Goal: Task Accomplishment & Management: Manage account settings

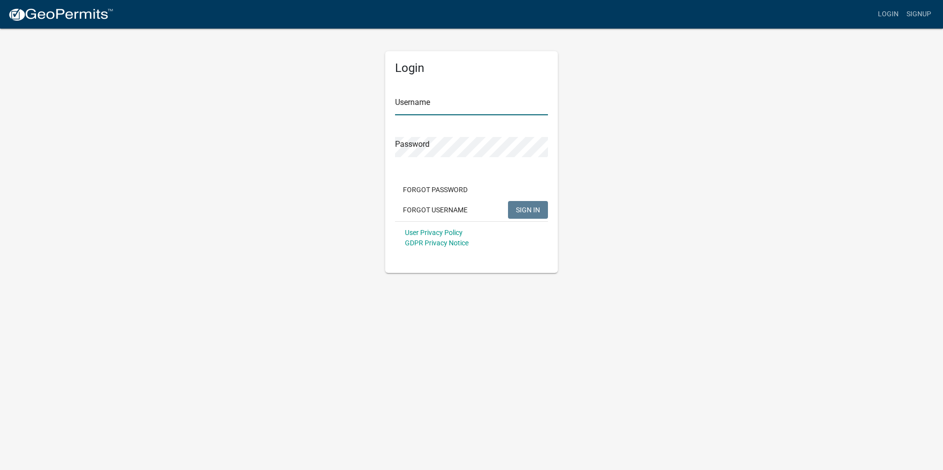
click at [473, 107] on input "Username" at bounding box center [471, 105] width 153 height 20
type input "P"
click at [441, 105] on input "[EMAIL_ADDRESS][DOMAIN_NAME]" at bounding box center [471, 105] width 153 height 20
type input "[EMAIL_ADDRESS][DOMAIN_NAME]"
click at [508, 201] on button "SIGN IN" at bounding box center [528, 210] width 40 height 18
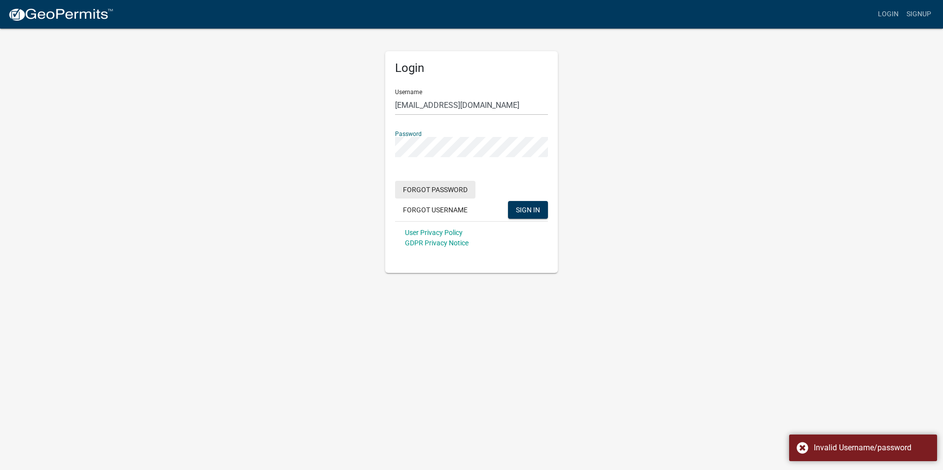
click at [428, 187] on button "Forgot Password" at bounding box center [435, 190] width 80 height 18
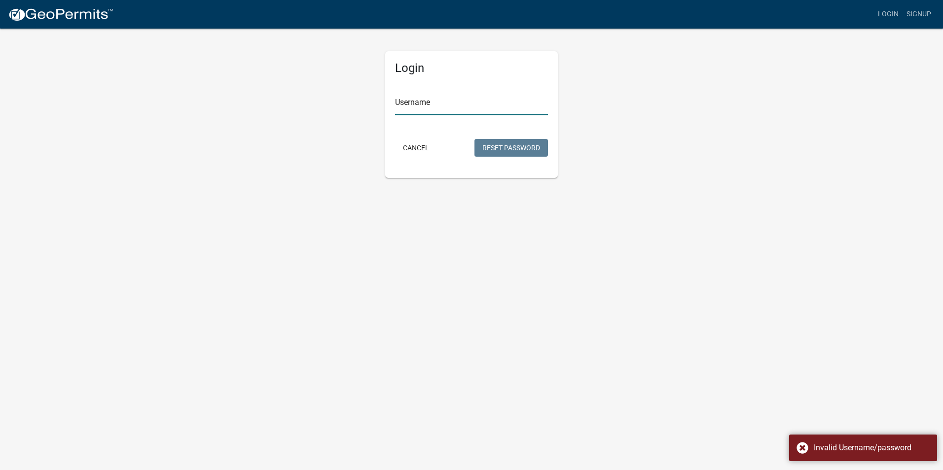
click at [432, 100] on input "Username" at bounding box center [471, 105] width 153 height 20
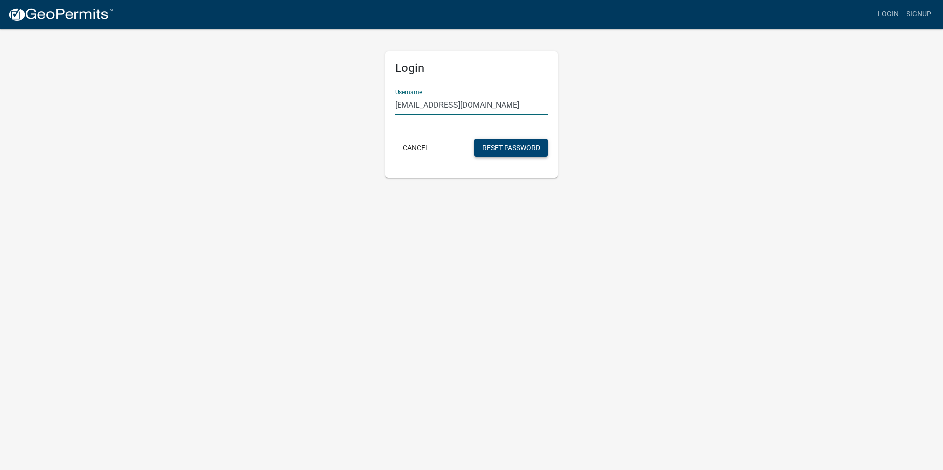
type input "[EMAIL_ADDRESS][DOMAIN_NAME]"
click at [537, 144] on button "Reset Password" at bounding box center [510, 148] width 73 height 18
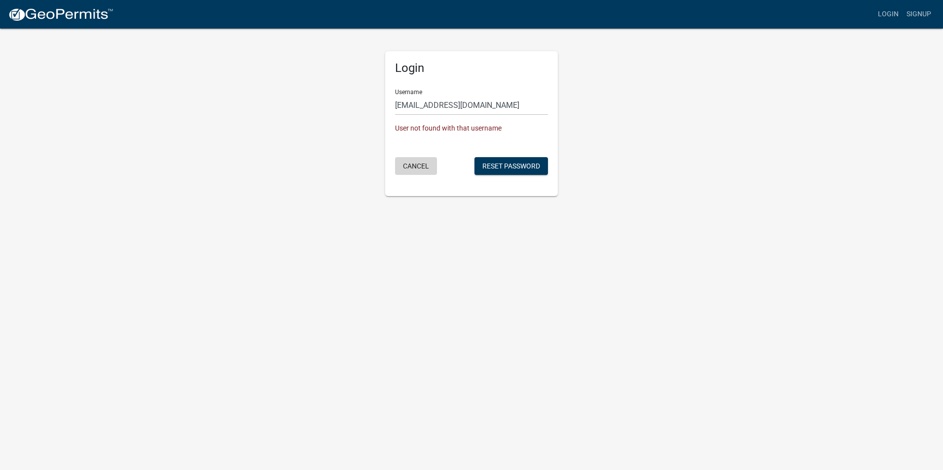
click at [406, 166] on button "Cancel" at bounding box center [416, 166] width 42 height 18
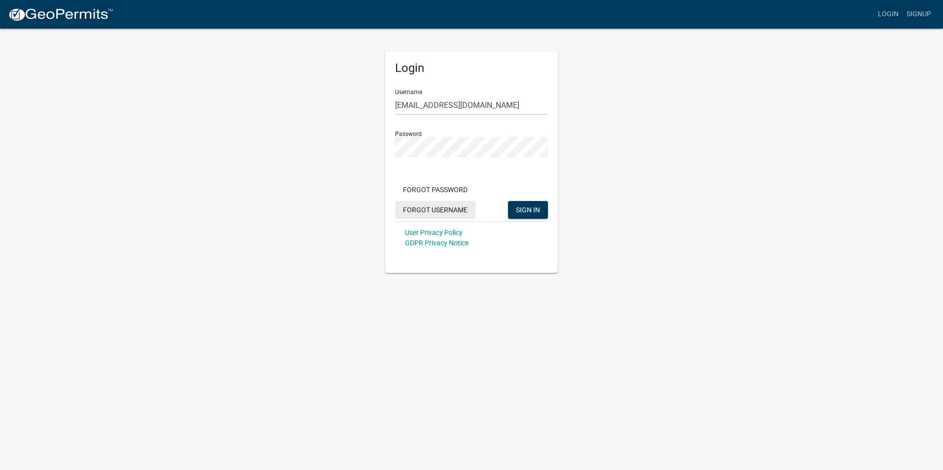
drag, startPoint x: 444, startPoint y: 208, endPoint x: 452, endPoint y: 221, distance: 14.8
click at [444, 208] on button "Forgot Username" at bounding box center [435, 210] width 80 height 18
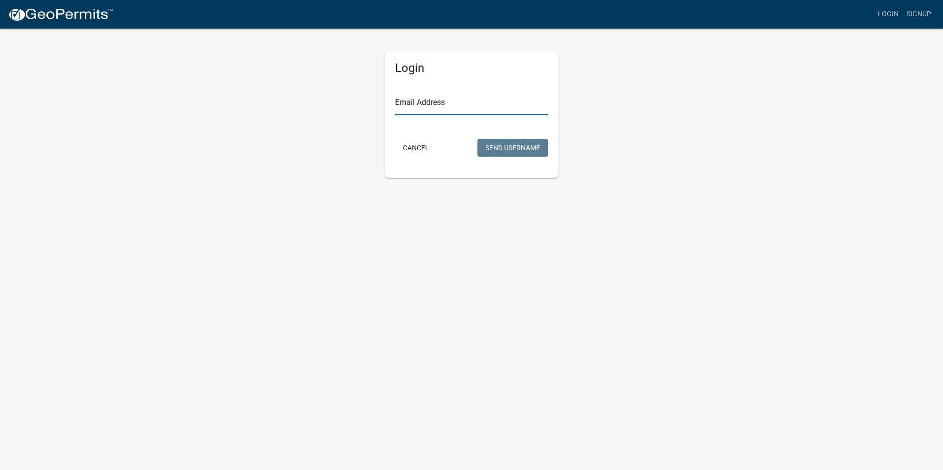
click at [433, 108] on input "Email Address" at bounding box center [471, 105] width 153 height 20
type input "[EMAIL_ADDRESS][DOMAIN_NAME]"
click at [488, 148] on button "Send Username" at bounding box center [512, 148] width 71 height 18
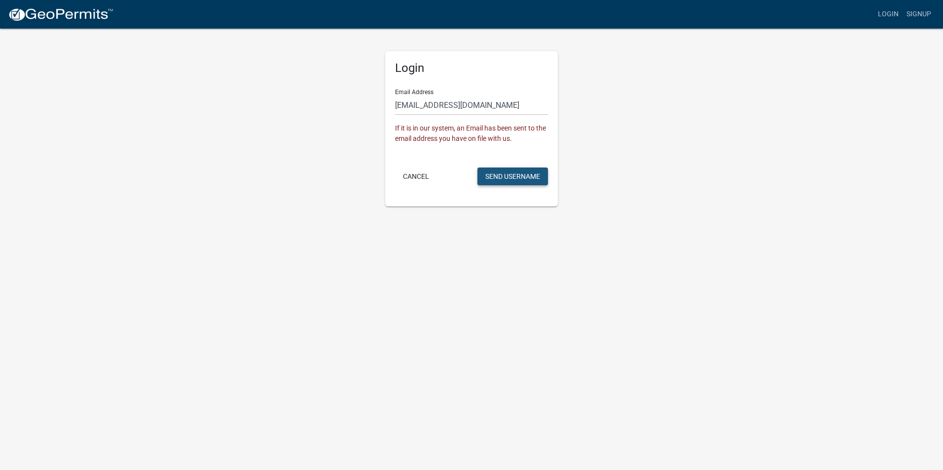
click at [521, 175] on button "Send Username" at bounding box center [512, 177] width 71 height 18
click at [413, 179] on button "Cancel" at bounding box center [416, 177] width 42 height 18
